Goal: Navigation & Orientation: Understand site structure

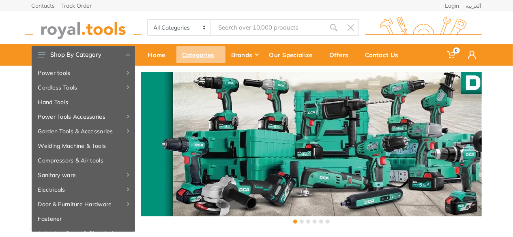
click at [200, 54] on div "Categories" at bounding box center [201, 54] width 49 height 17
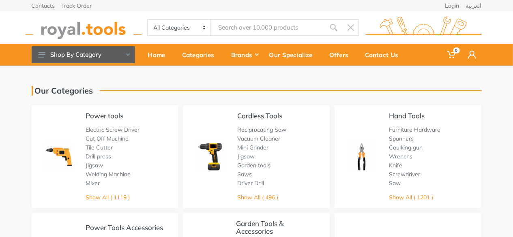
scroll to position [17, 0]
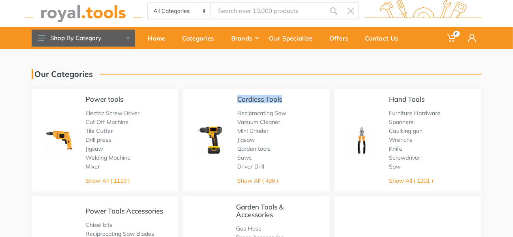
drag, startPoint x: 288, startPoint y: 99, endPoint x: 235, endPoint y: 99, distance: 52.3
click at [235, 99] on div "Cordless Tools Reciprocating Saw Vacuum Cleaner Mini Grinder Jigsaw Garden tool…" at bounding box center [256, 140] width 147 height 103
copy link "Cordless Tools"
drag, startPoint x: 136, startPoint y: 96, endPoint x: 86, endPoint y: 100, distance: 50.5
click at [86, 100] on div "Power tools" at bounding box center [113, 99] width 54 height 8
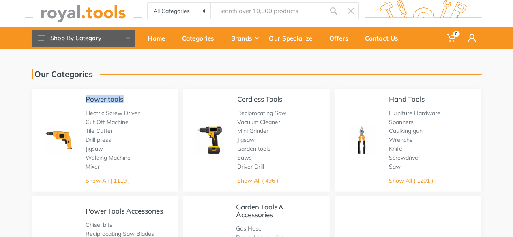
copy link "Power tools"
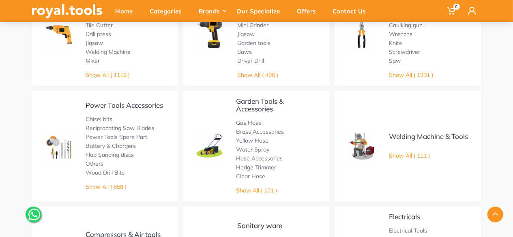
scroll to position [123, 0]
drag, startPoint x: 62, startPoint y: 147, endPoint x: 177, endPoint y: 130, distance: 116.2
click at [177, 130] on div "Power Tools Accessories Chisel bits Reciprocating Saw Blades Power Tools Spare …" at bounding box center [105, 145] width 147 height 111
drag, startPoint x: 166, startPoint y: 104, endPoint x: 84, endPoint y: 104, distance: 82.8
click at [84, 104] on div "Power Tools Accessories Chisel bits Reciprocating Saw Blades Power Tools Spare …" at bounding box center [105, 145] width 147 height 111
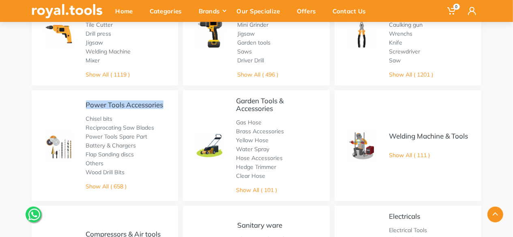
copy link "Power Tools Accessories"
click at [59, 150] on img at bounding box center [59, 146] width 30 height 30
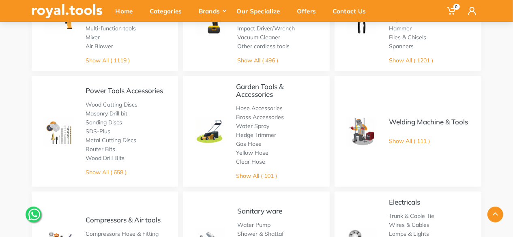
click at [390, 219] on div at bounding box center [257, 215] width 463 height 16
drag, startPoint x: 217, startPoint y: 132, endPoint x: 334, endPoint y: 122, distance: 117.3
drag, startPoint x: 272, startPoint y: 93, endPoint x: 237, endPoint y: 88, distance: 35.8
click at [237, 88] on div "Garden Tools & Accessories" at bounding box center [277, 90] width 82 height 15
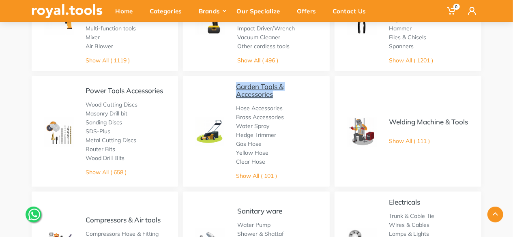
copy link "Garden Tools & Accessories"
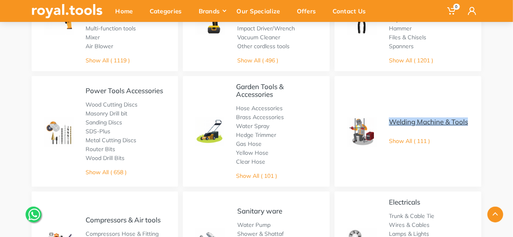
drag, startPoint x: 408, startPoint y: 130, endPoint x: 391, endPoint y: 118, distance: 20.7
click at [391, 118] on div "Welding Machine & Tools Show All ( 111 )" at bounding box center [428, 132] width 79 height 28
copy link "Welding Machine & Tools"
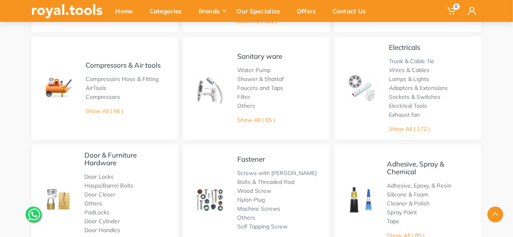
scroll to position [299, 0]
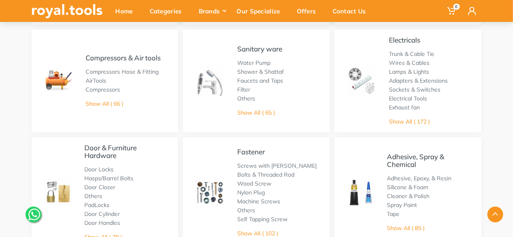
drag, startPoint x: 60, startPoint y: 85, endPoint x: 182, endPoint y: 83, distance: 121.3
click at [182, 83] on div "Power tools High pressure washer Other Powertools Sander & Polisher Cut Off Mac…" at bounding box center [256, 105] width 455 height 603
drag, startPoint x: 165, startPoint y: 59, endPoint x: 84, endPoint y: 60, distance: 80.3
click at [84, 60] on div "Compressors & Air tools Compressors Hose & Fitting AirTools Compressors Show Al…" at bounding box center [105, 81] width 147 height 103
copy link "Compressors & Air tools"
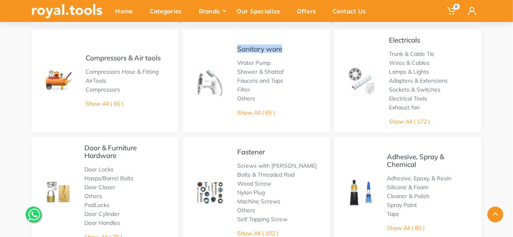
drag, startPoint x: 290, startPoint y: 47, endPoint x: 235, endPoint y: 49, distance: 54.8
click at [235, 49] on div "Sanitary ware Water Pump Shower & Shattaf Faucets and Taps Filter Others Show A…" at bounding box center [256, 81] width 147 height 103
copy link "Sanitary ware"
drag, startPoint x: 360, startPoint y: 79, endPoint x: 485, endPoint y: 114, distance: 130.3
click at [485, 114] on div "Our Categories Power tools High pressure washer Other Powertools Sander & Polis…" at bounding box center [257, 97] width 463 height 620
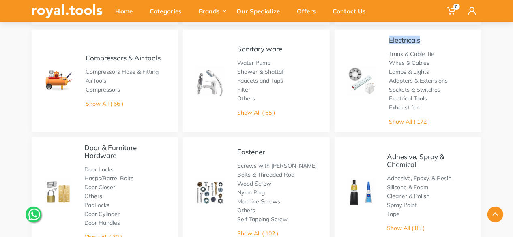
drag, startPoint x: 431, startPoint y: 39, endPoint x: 390, endPoint y: 39, distance: 41.4
click at [390, 39] on div "Electricals" at bounding box center [418, 40] width 59 height 8
copy link "Electricals"
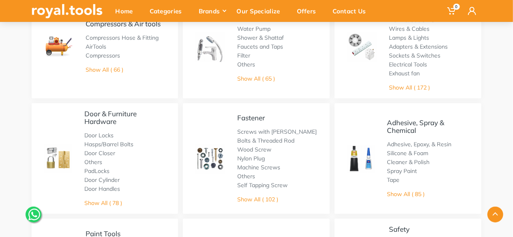
scroll to position [381, 0]
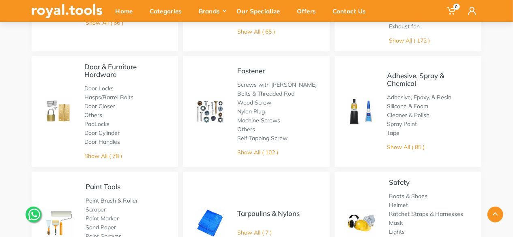
drag, startPoint x: 62, startPoint y: 113, endPoint x: 174, endPoint y: 121, distance: 112.3
click at [178, 126] on div "Door & Furniture Hardware Door Locks Hasps/Barrel Bolts Door Closer Others PadL…" at bounding box center [105, 111] width 147 height 111
drag, startPoint x: 126, startPoint y: 79, endPoint x: 86, endPoint y: 67, distance: 41.1
click at [86, 67] on div "Door & Furniture Hardware Door Locks Hasps/Barrel Bolts Door Closer Others PadL…" at bounding box center [125, 112] width 82 height 98
copy link "Door & Furniture Hardware"
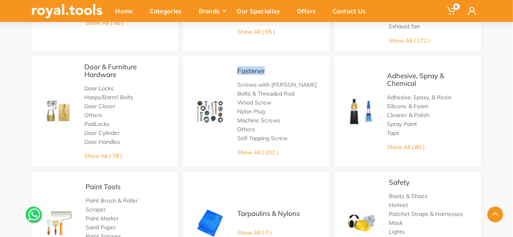
drag, startPoint x: 273, startPoint y: 71, endPoint x: 235, endPoint y: 72, distance: 38.2
click at [235, 72] on div "Fastener Screws with Fisher Bolts & Threaded Rod Wood Screw Nylon Plug Machine …" at bounding box center [256, 111] width 147 height 111
copy link "Fastener"
drag, startPoint x: 425, startPoint y: 86, endPoint x: 389, endPoint y: 77, distance: 37.4
click at [389, 77] on div "Adhesive, Spray & Chemical" at bounding box center [429, 79] width 82 height 15
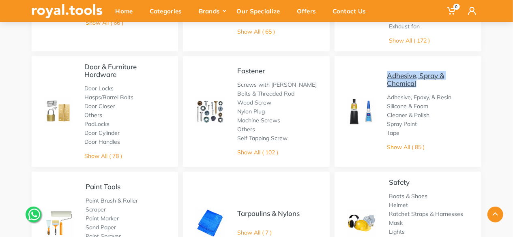
copy link "Adhesive, Spray & Chemical"
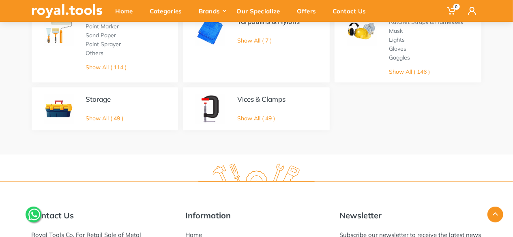
scroll to position [583, 0]
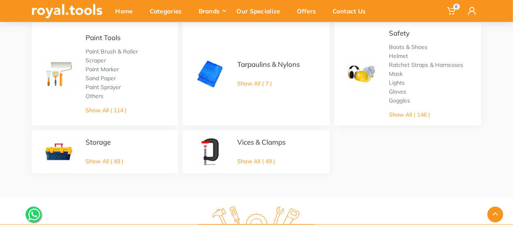
scroll to position [502, 0]
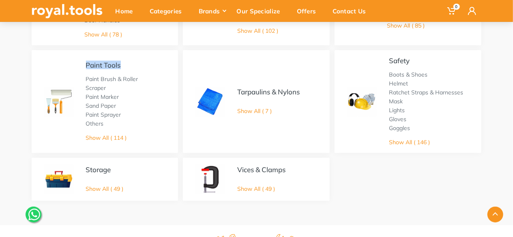
drag, startPoint x: 130, startPoint y: 62, endPoint x: 83, endPoint y: 65, distance: 46.8
click at [83, 65] on div "Paint Tools Paint Brush & Roller Scraper Paint Marker Sand Paper Paint Sprayer …" at bounding box center [105, 101] width 147 height 103
copy link "Paint Tools"
drag, startPoint x: 330, startPoint y: 101, endPoint x: 324, endPoint y: 100, distance: 6.5
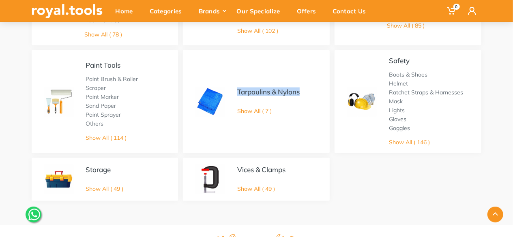
drag, startPoint x: 310, startPoint y: 92, endPoint x: 235, endPoint y: 92, distance: 75.1
click at [235, 92] on div "Tarpaulins & Nylons Show All ( 7 )" at bounding box center [256, 101] width 147 height 103
copy link "Tarpaulins & Nylons"
drag, startPoint x: 418, startPoint y: 59, endPoint x: 388, endPoint y: 62, distance: 30.2
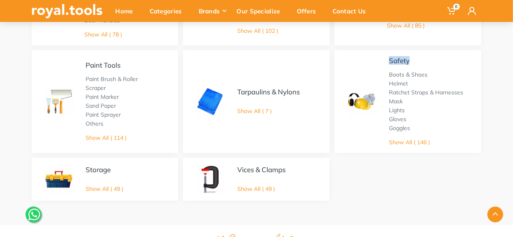
click at [388, 62] on div "Safety Boots & Shoes Helmet Ratchet Straps & Harnesses Mask Lights Gloves Goggl…" at bounding box center [408, 101] width 147 height 103
drag, startPoint x: 121, startPoint y: 170, endPoint x: 87, endPoint y: 170, distance: 33.3
click at [87, 170] on div "Storage" at bounding box center [105, 170] width 38 height 8
drag, startPoint x: 295, startPoint y: 169, endPoint x: 237, endPoint y: 169, distance: 58.0
click at [237, 169] on div "Vices & Clamps Show All ( 49 )" at bounding box center [256, 179] width 147 height 43
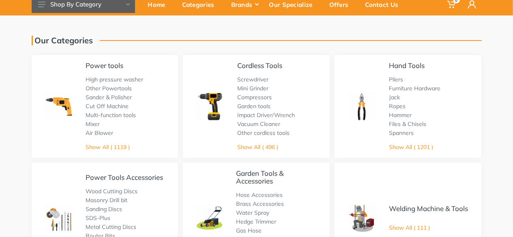
scroll to position [0, 0]
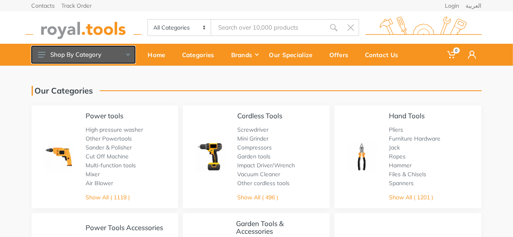
click at [118, 57] on button "Shop By Category" at bounding box center [83, 54] width 103 height 17
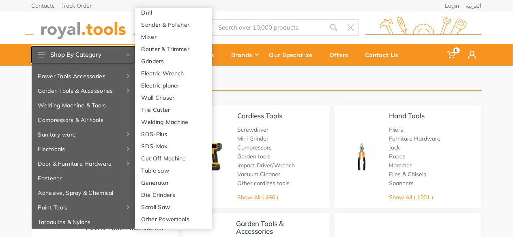
scroll to position [81, 0]
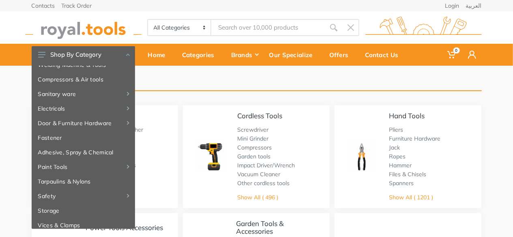
click at [476, 86] on div "Our Categories" at bounding box center [257, 91] width 450 height 10
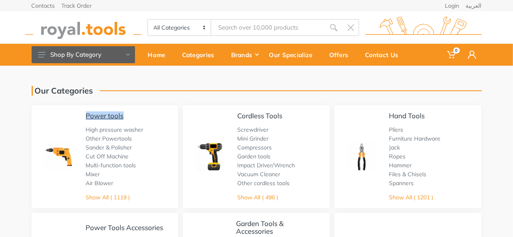
drag, startPoint x: 131, startPoint y: 116, endPoint x: 86, endPoint y: 113, distance: 45.5
click at [86, 113] on div "Power tools" at bounding box center [115, 116] width 58 height 8
